Goal: Task Accomplishment & Management: Use online tool/utility

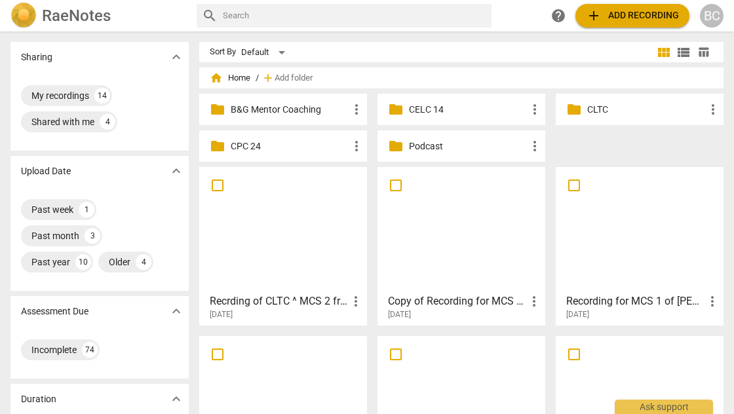
click at [592, 108] on p "CLTC" at bounding box center [646, 110] width 118 height 14
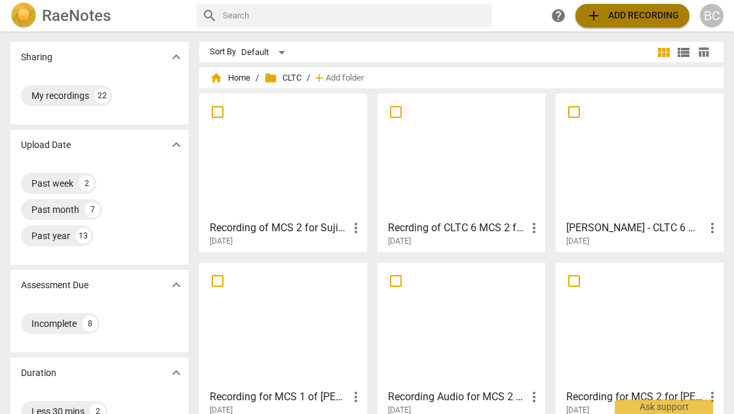
click at [628, 16] on span "add Add recording" at bounding box center [632, 16] width 93 height 16
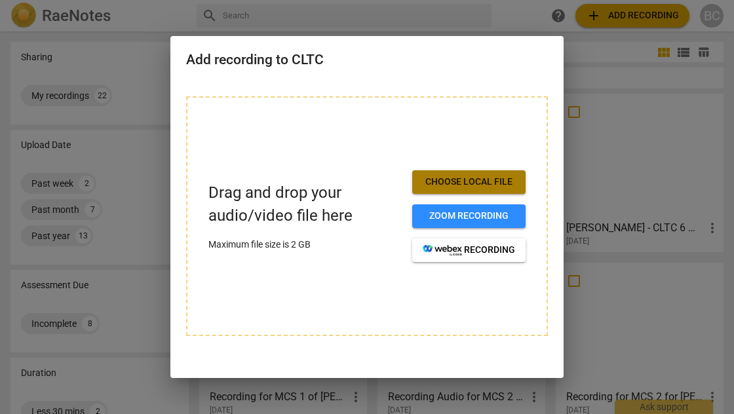
click at [481, 176] on span "Choose local file" at bounding box center [469, 182] width 92 height 13
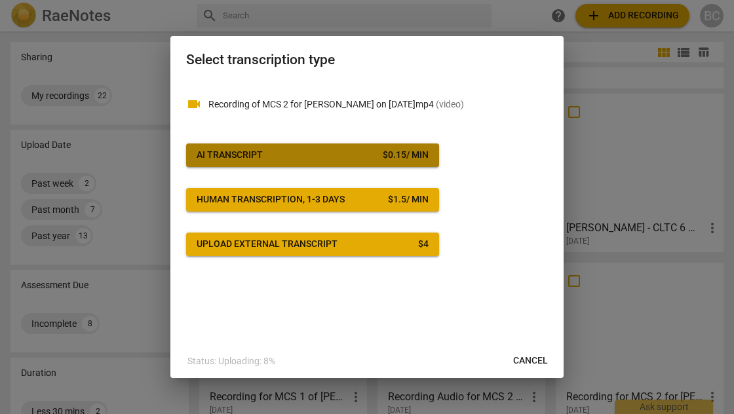
click at [390, 163] on button "AI Transcript $ 0.15 / min" at bounding box center [312, 155] width 253 height 24
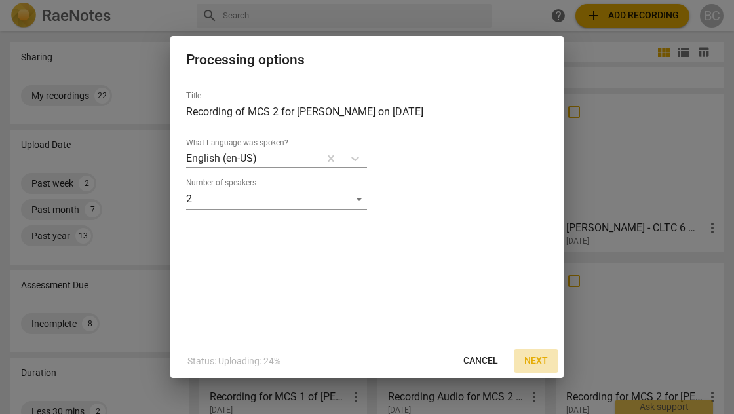
click at [535, 356] on span "Next" at bounding box center [536, 360] width 24 height 13
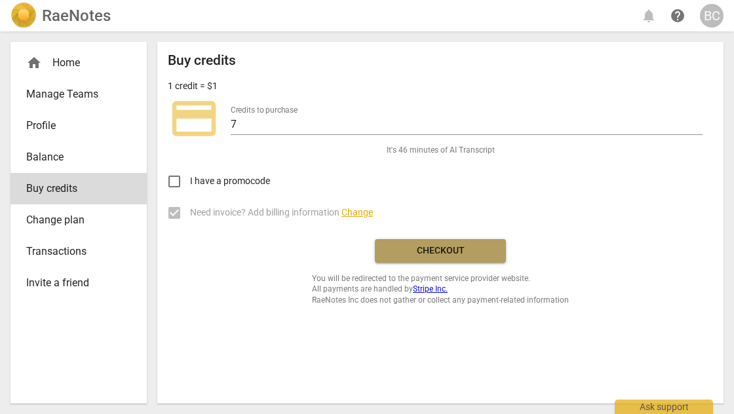
click at [460, 253] on span "Checkout" at bounding box center [440, 250] width 110 height 13
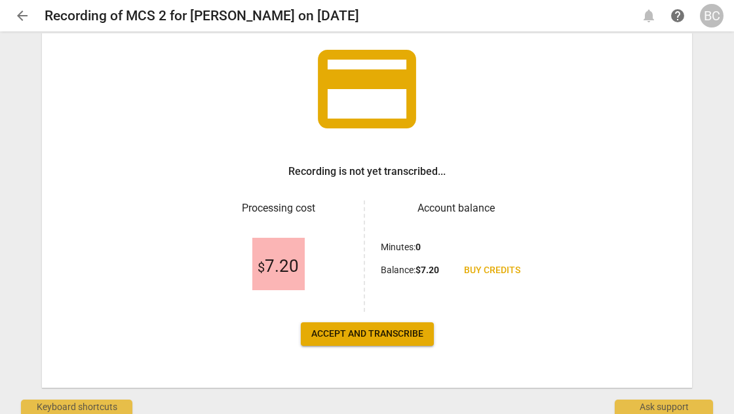
scroll to position [92, 0]
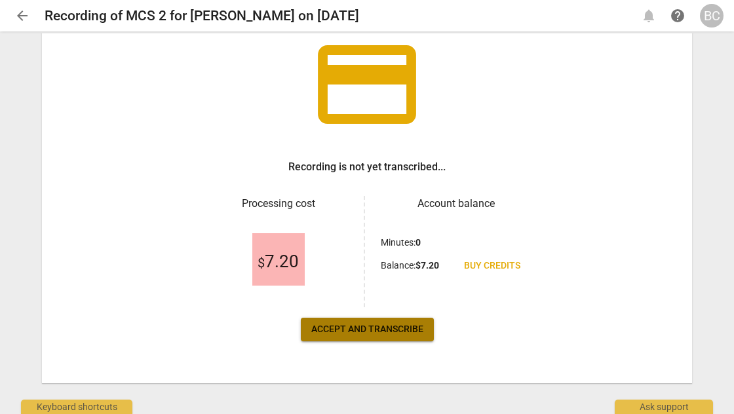
click at [390, 326] on span "Accept and transcribe" at bounding box center [367, 329] width 112 height 13
